Goal: Transaction & Acquisition: Purchase product/service

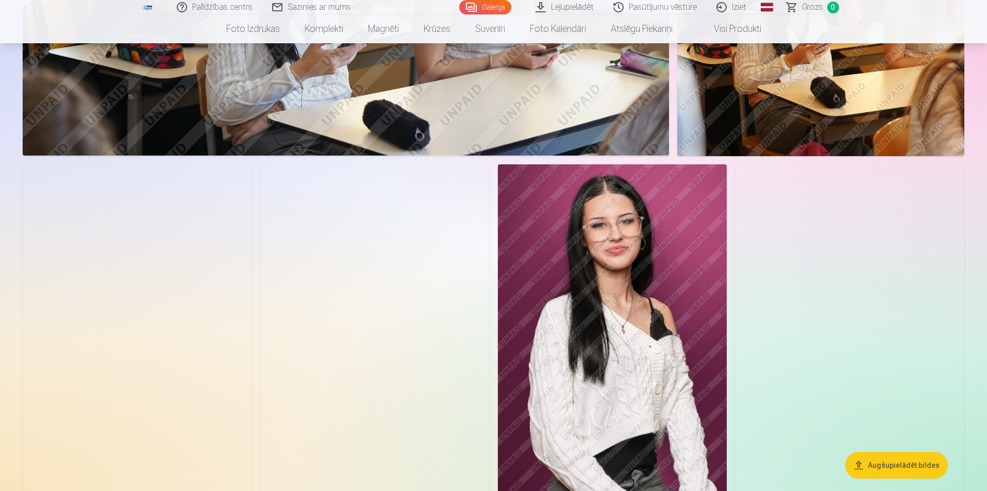
scroll to position [1082, 0]
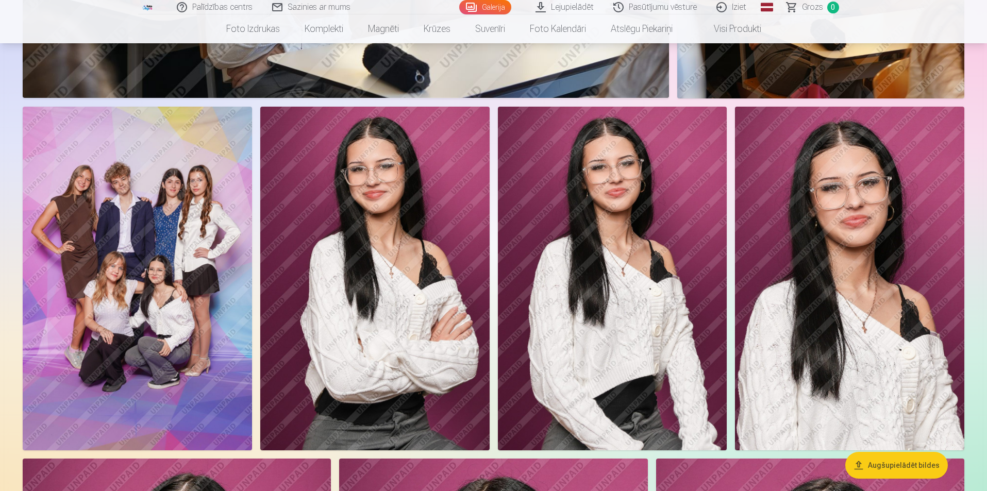
click at [129, 289] on img at bounding box center [137, 279] width 229 height 344
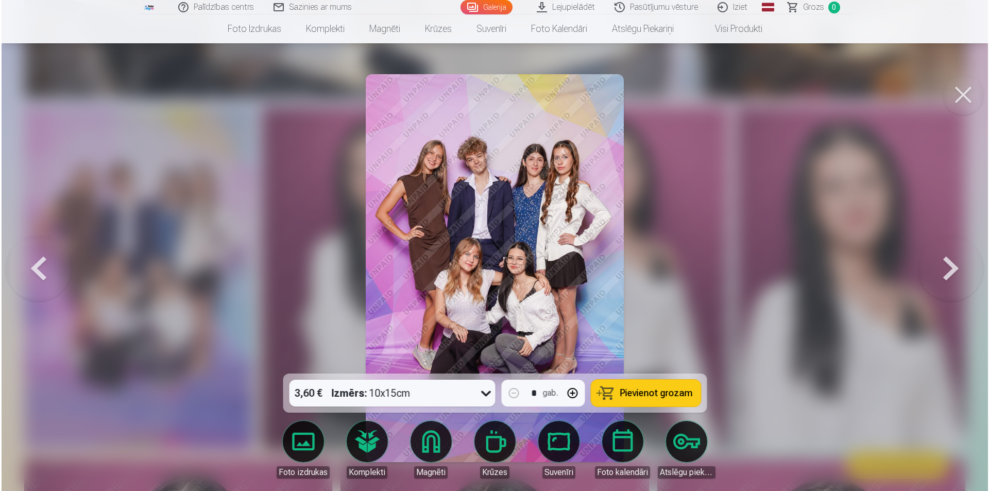
scroll to position [1084, 0]
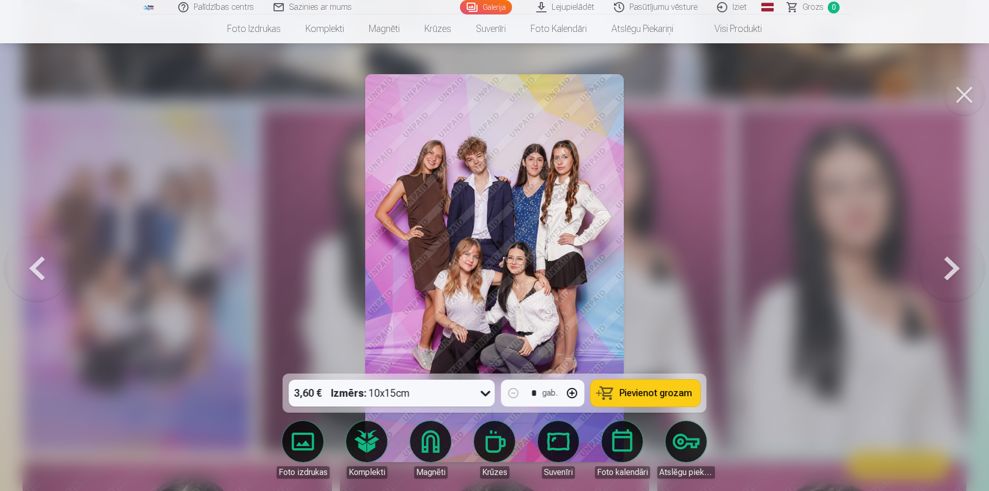
click at [960, 89] on button at bounding box center [964, 94] width 41 height 41
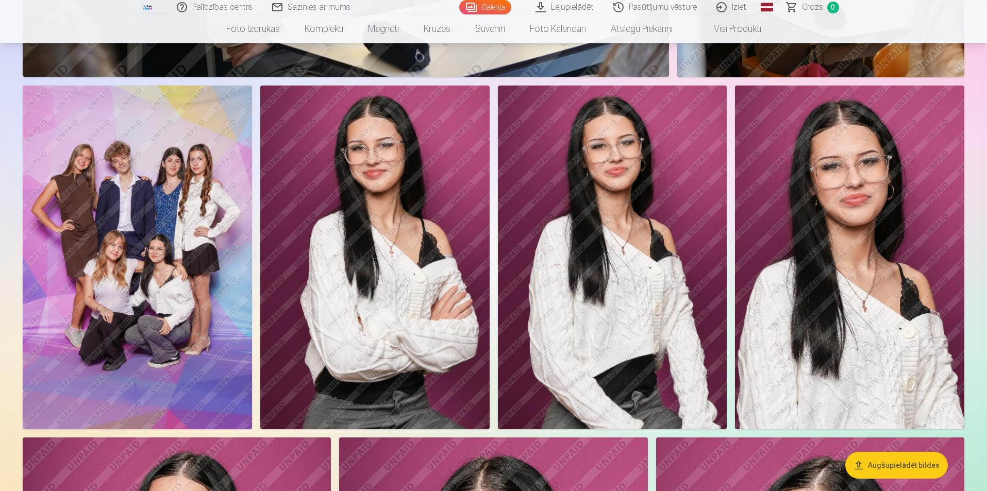
scroll to position [1134, 0]
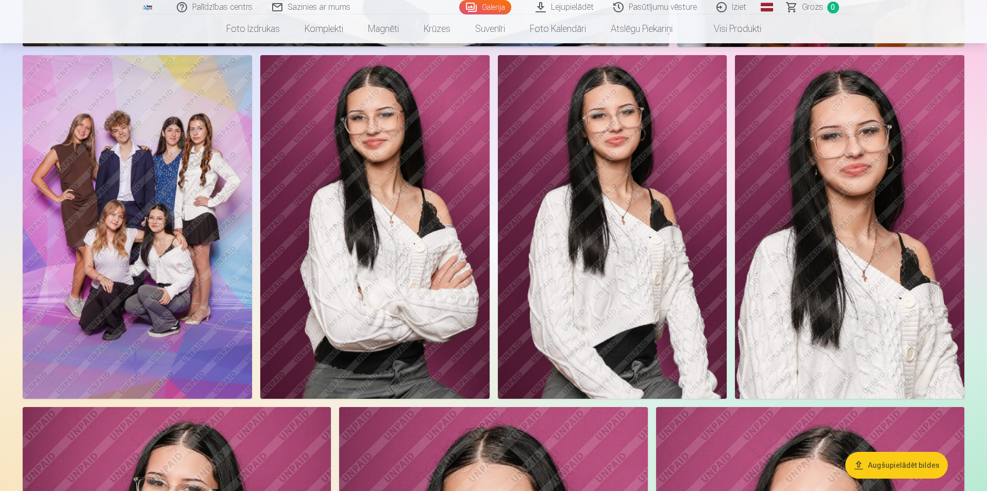
click at [114, 243] on img at bounding box center [137, 227] width 229 height 344
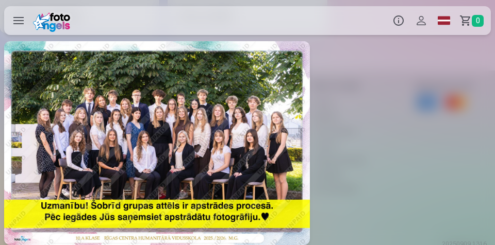
scroll to position [0, 1484]
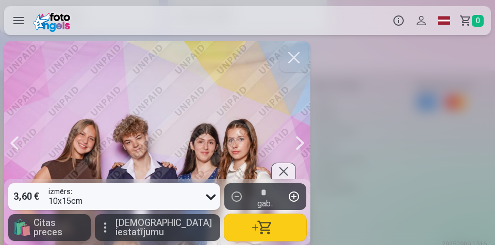
drag, startPoint x: 246, startPoint y: 139, endPoint x: 183, endPoint y: 141, distance: 62.4
click at [183, 141] on div at bounding box center [157, 143] width 306 height 204
drag, startPoint x: 171, startPoint y: 122, endPoint x: 223, endPoint y: 118, distance: 52.2
click at [223, 118] on div at bounding box center [157, 143] width 306 height 204
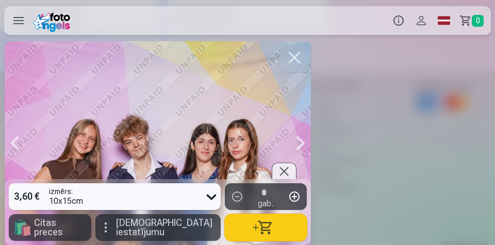
scroll to position [0, 1484]
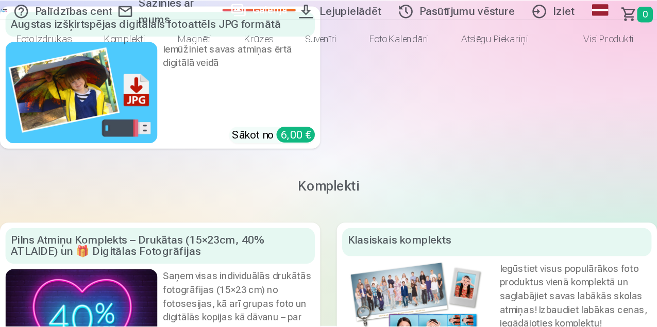
scroll to position [1306, 0]
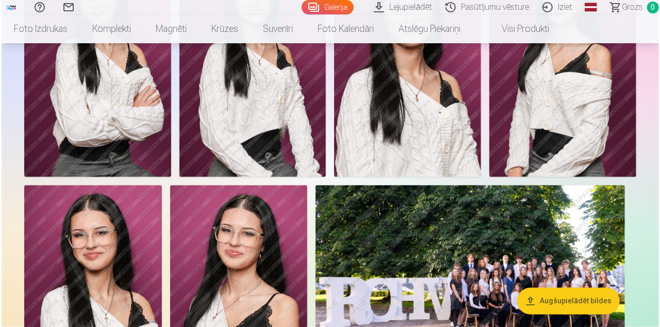
scroll to position [793, 0]
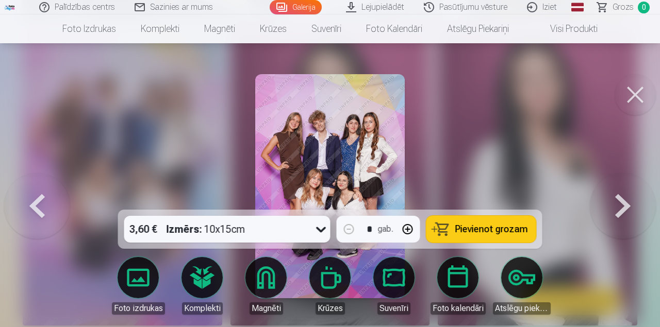
click at [545, 161] on div at bounding box center [330, 163] width 660 height 327
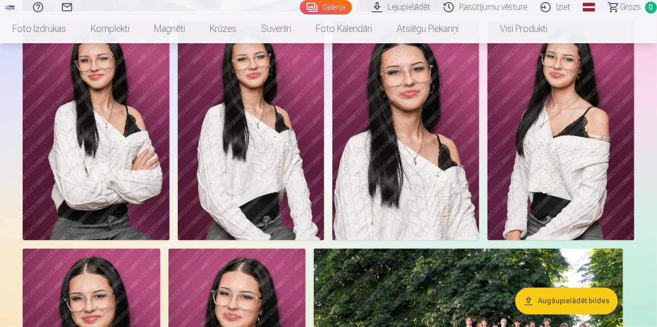
scroll to position [722, 0]
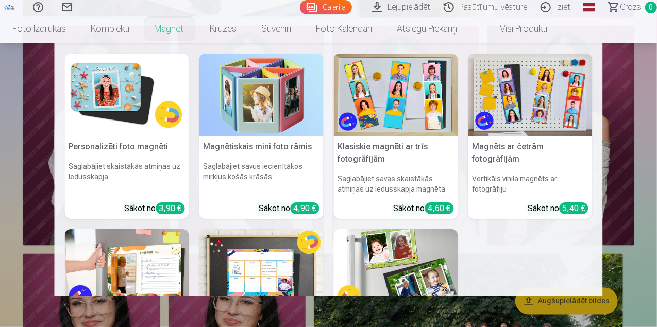
click at [197, 30] on link "Magnēti" at bounding box center [170, 28] width 56 height 29
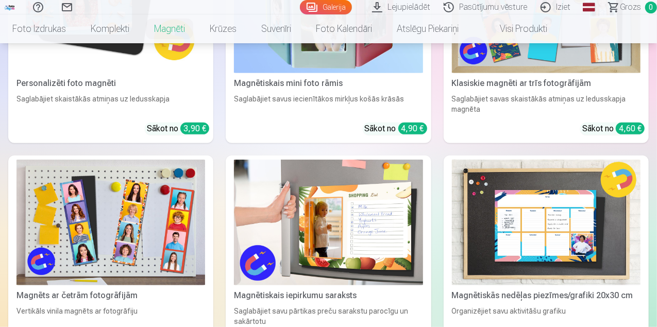
scroll to position [137, 0]
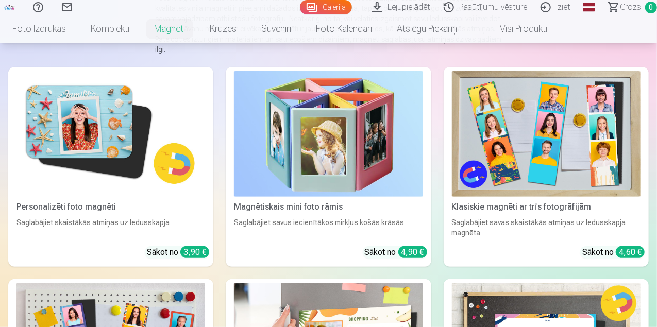
click at [70, 147] on img at bounding box center [110, 134] width 189 height 126
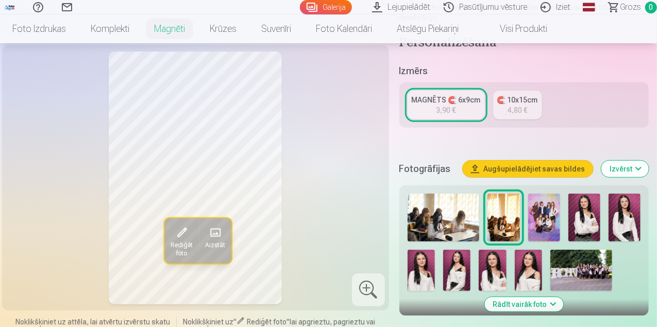
scroll to position [206, 0]
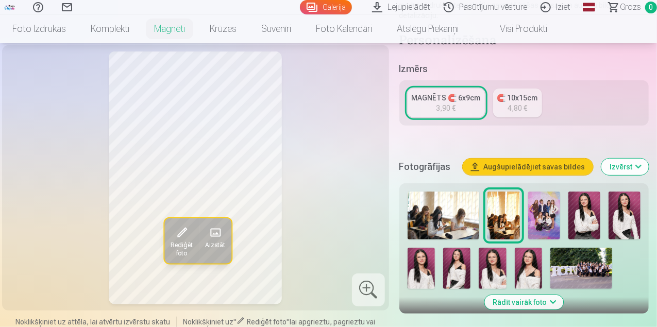
click at [529, 295] on button "Rādīt vairāk foto" at bounding box center [523, 302] width 79 height 14
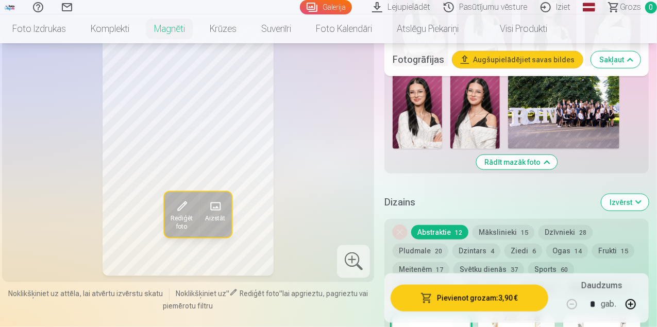
scroll to position [481, 0]
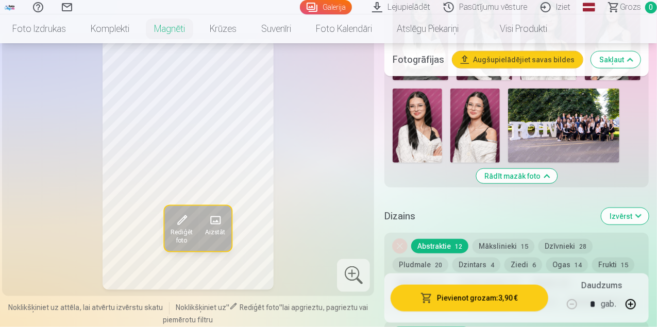
click at [438, 143] on img at bounding box center [417, 126] width 49 height 74
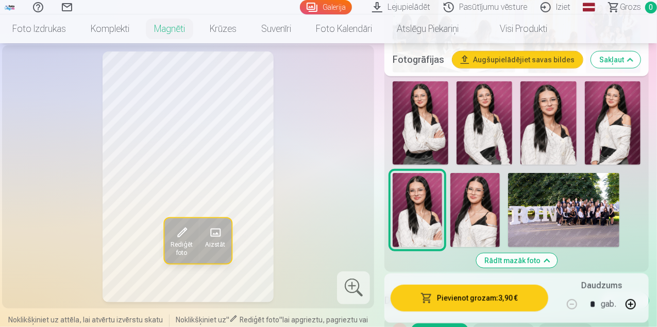
scroll to position [378, 0]
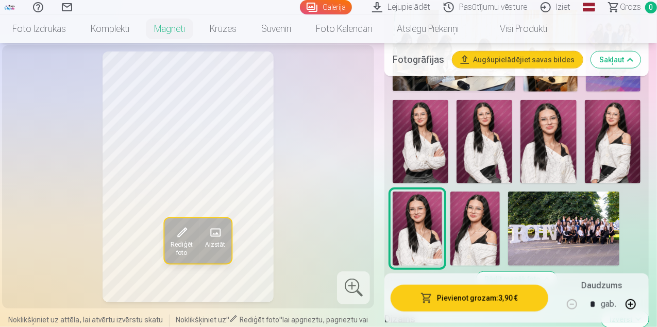
click at [448, 158] on img at bounding box center [421, 141] width 56 height 83
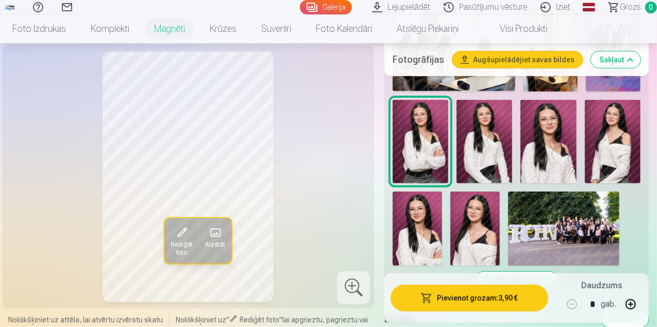
click at [563, 171] on img at bounding box center [548, 141] width 56 height 83
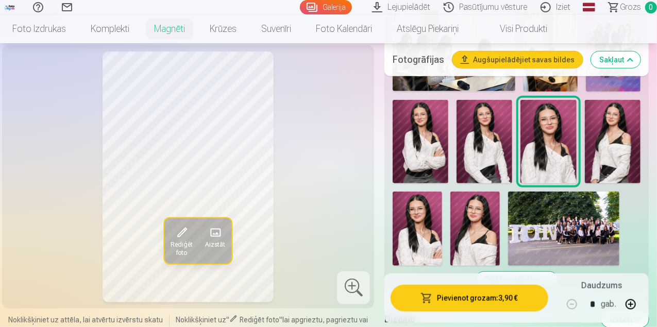
click at [442, 228] on img at bounding box center [417, 229] width 49 height 74
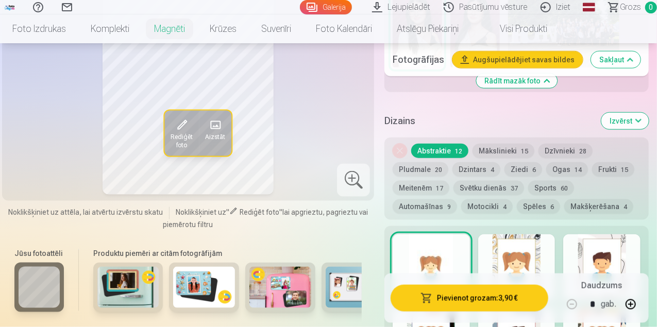
scroll to position [584, 0]
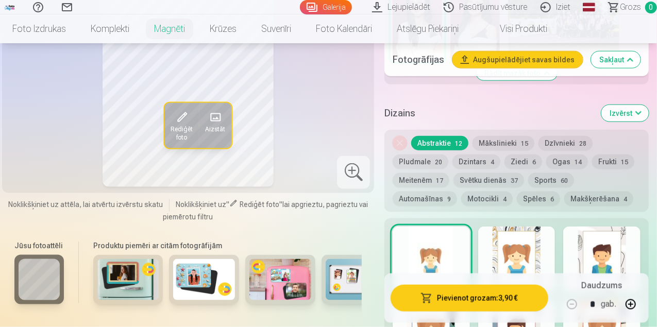
click at [510, 136] on button "Mākslinieki 15" at bounding box center [504, 143] width 62 height 14
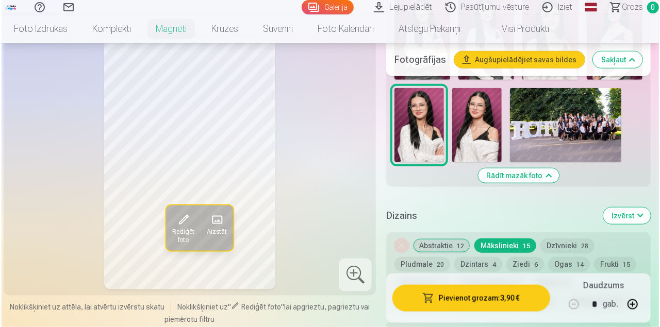
scroll to position [481, 0]
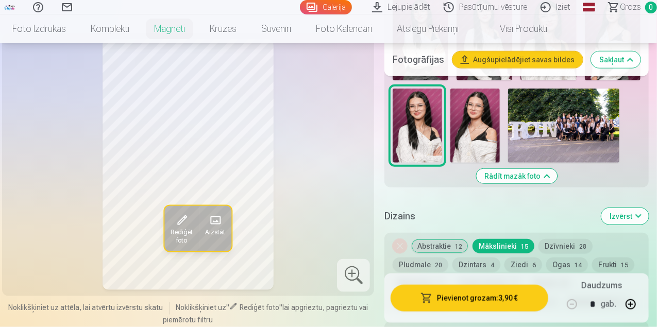
click at [174, 215] on span at bounding box center [182, 221] width 16 height 16
